Goal: Task Accomplishment & Management: Manage account settings

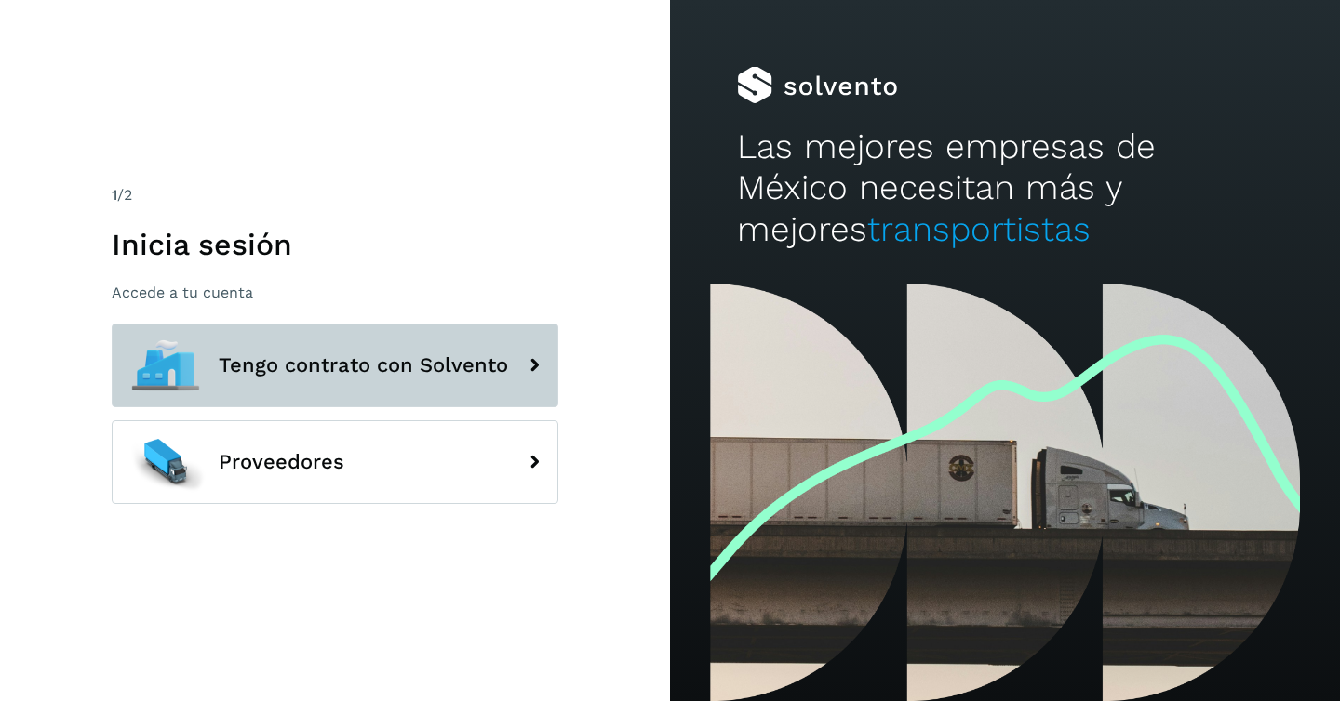
click at [284, 376] on span "Tengo contrato con Solvento" at bounding box center [363, 365] width 289 height 22
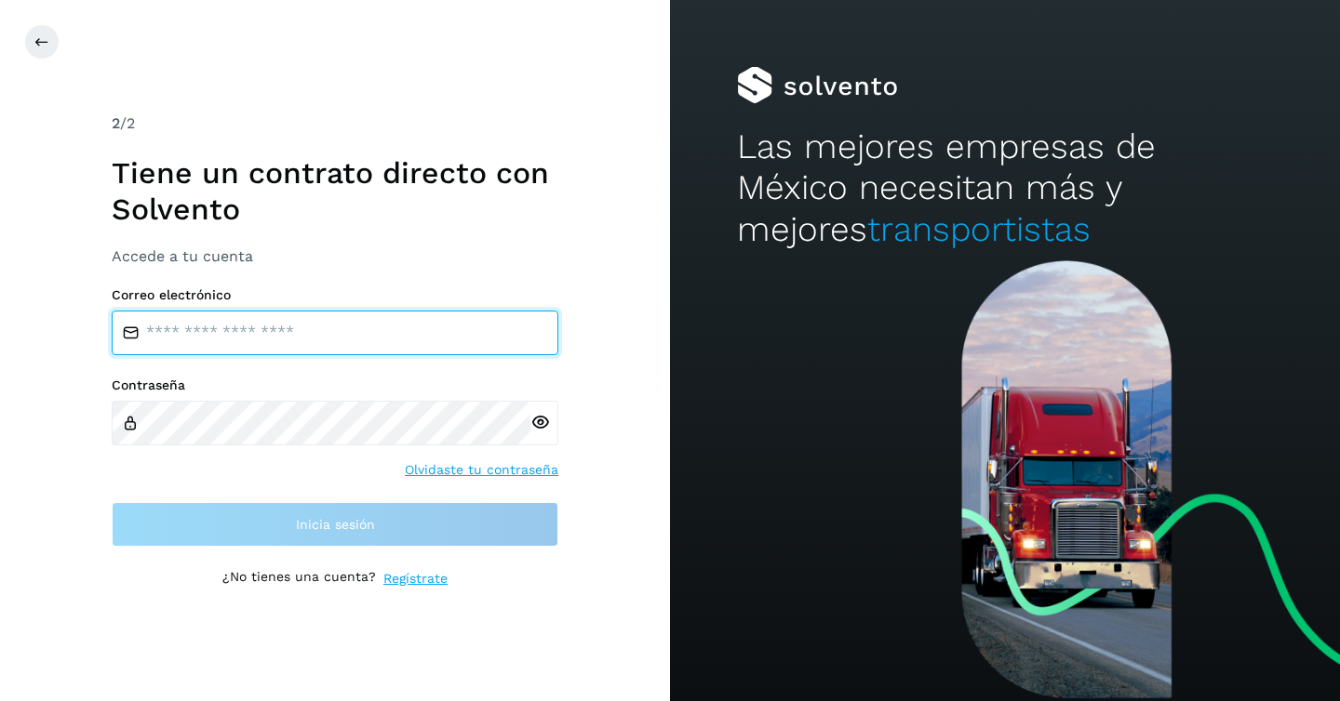
type input "**********"
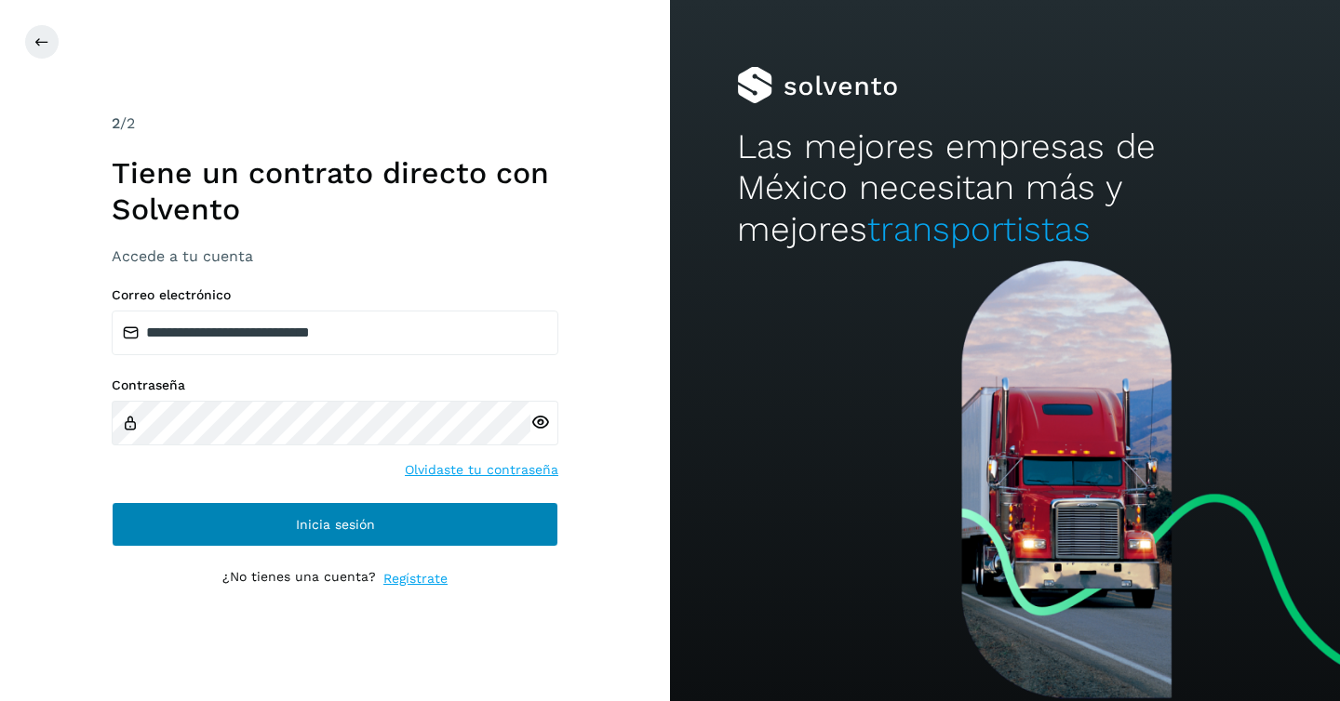
click at [318, 520] on span "Inicia sesión" at bounding box center [335, 524] width 79 height 13
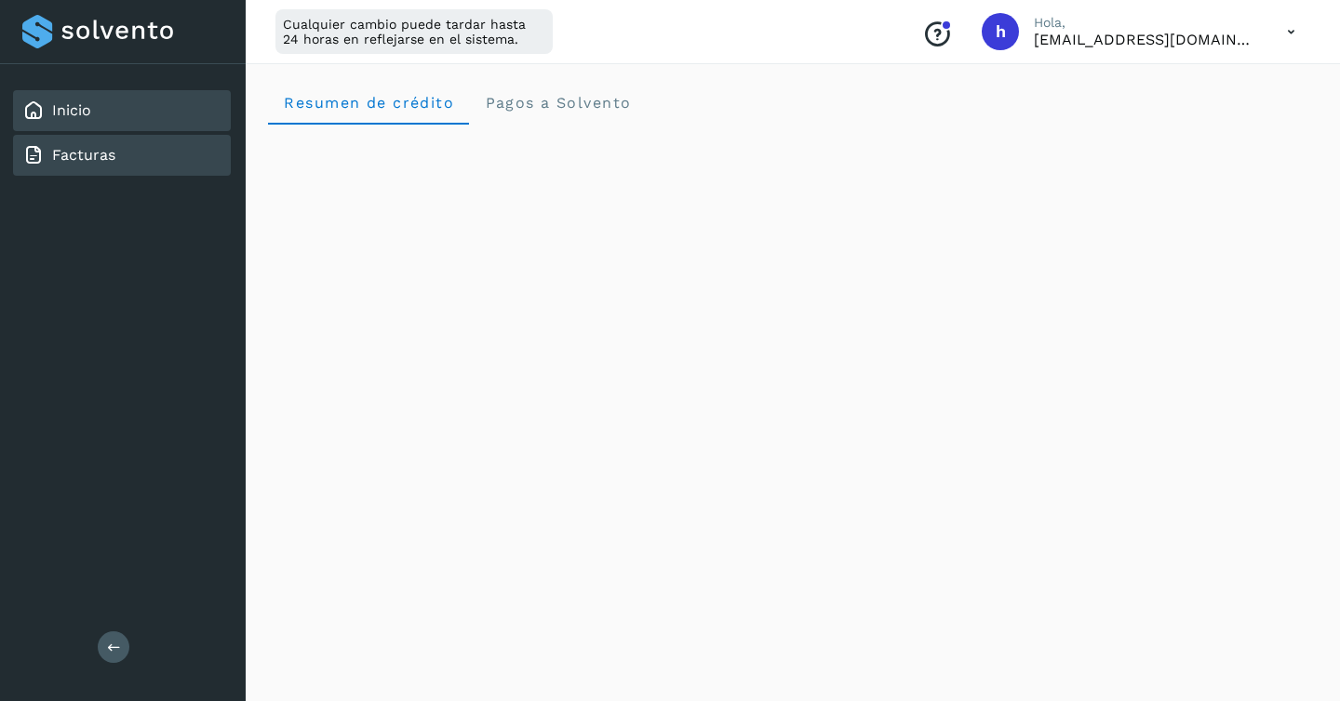
click at [123, 161] on div "Facturas" at bounding box center [122, 155] width 218 height 41
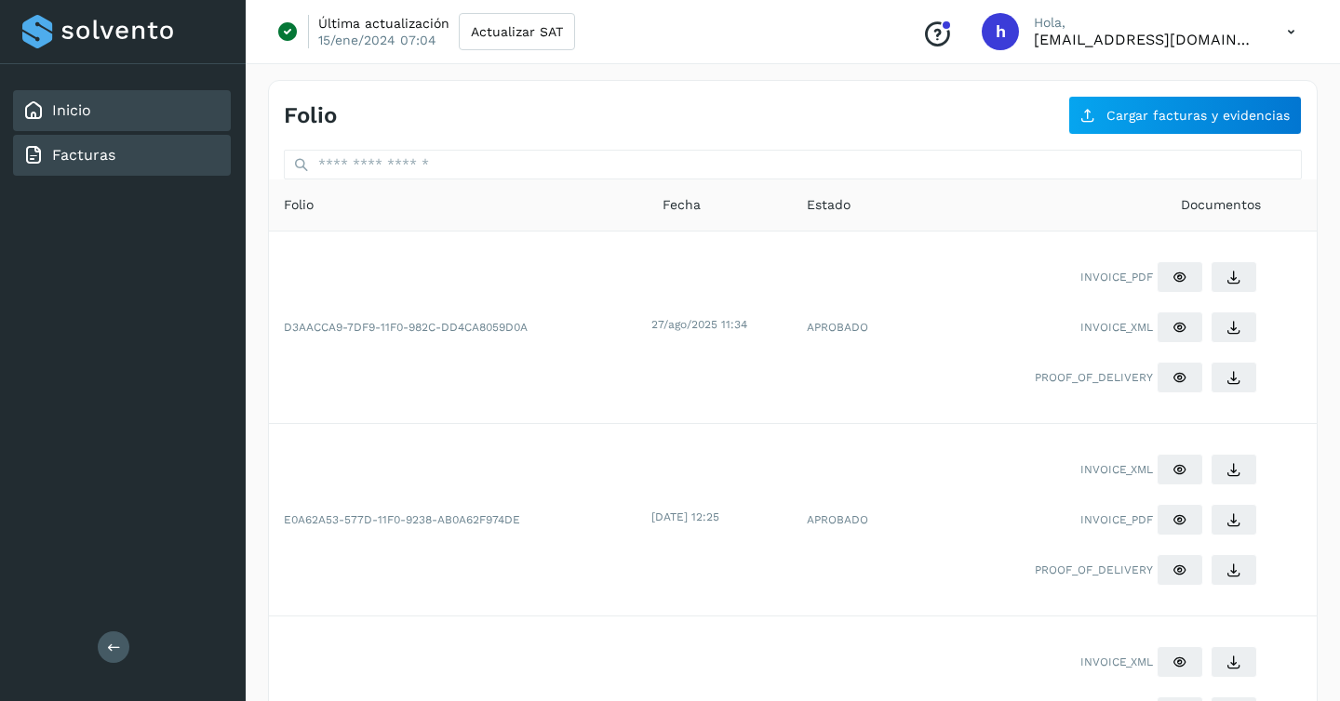
click at [111, 112] on div "Inicio" at bounding box center [122, 110] width 218 height 41
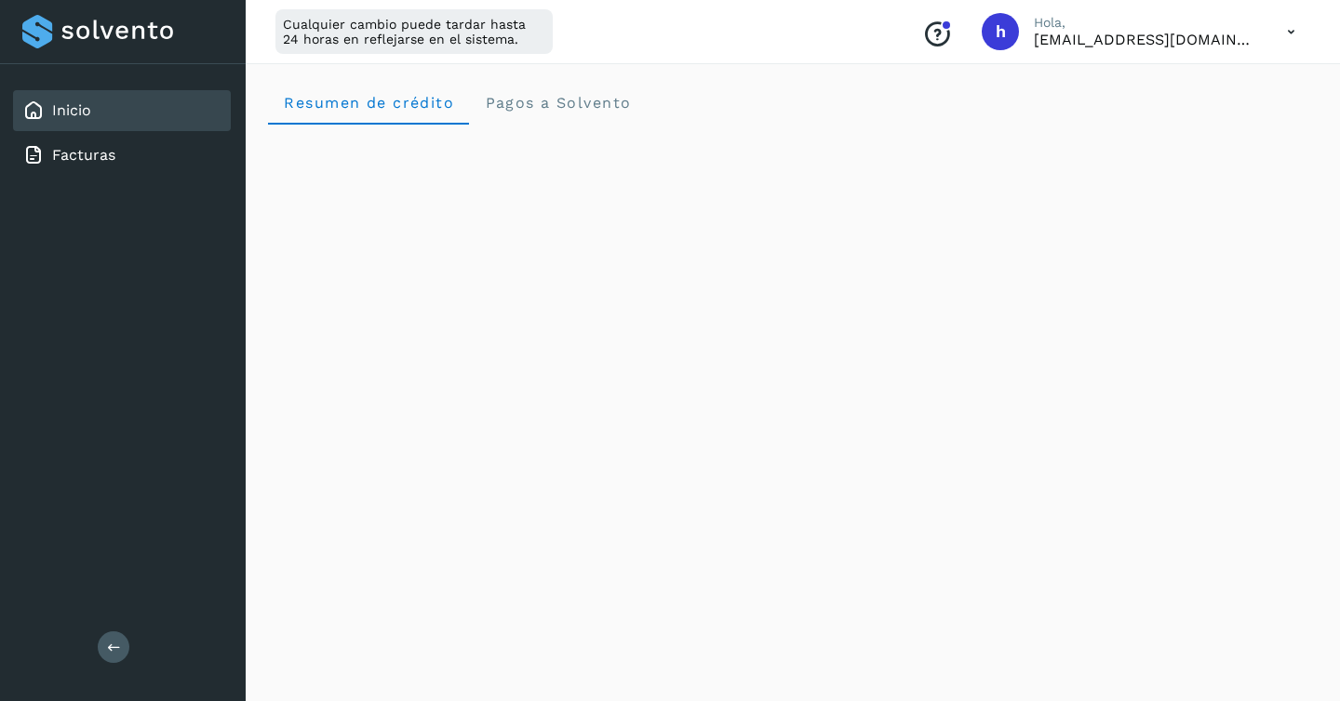
scroll to position [219, 0]
